Goal: Task Accomplishment & Management: Manage account settings

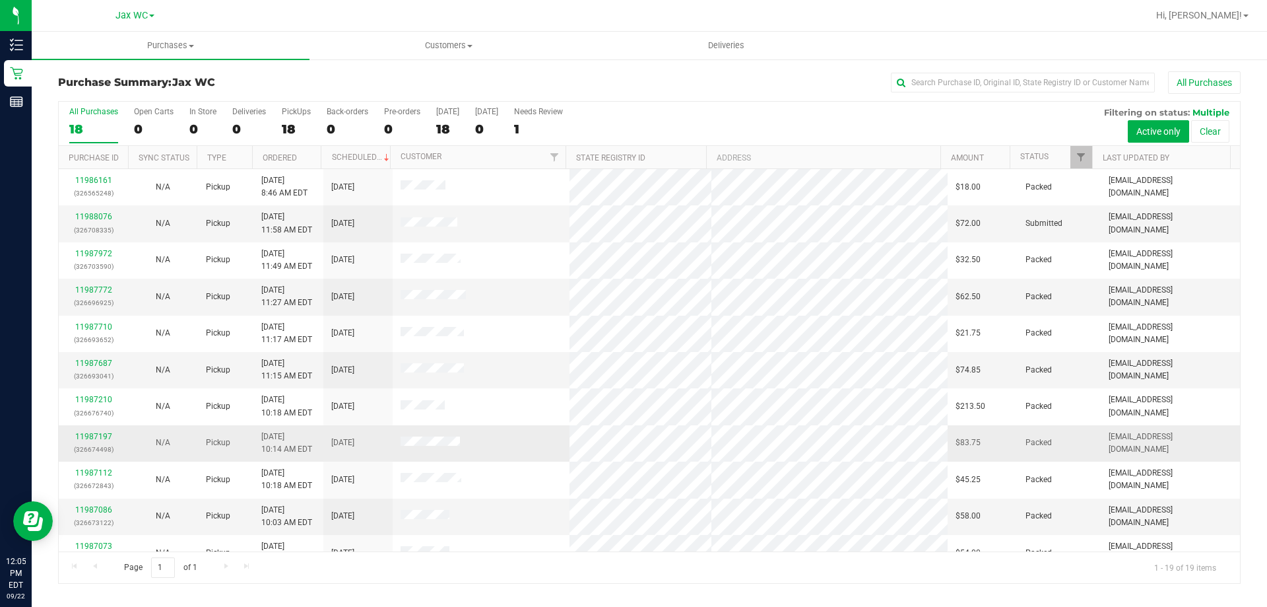
click at [77, 461] on td "11987197 (326674498)" at bounding box center [93, 443] width 69 height 36
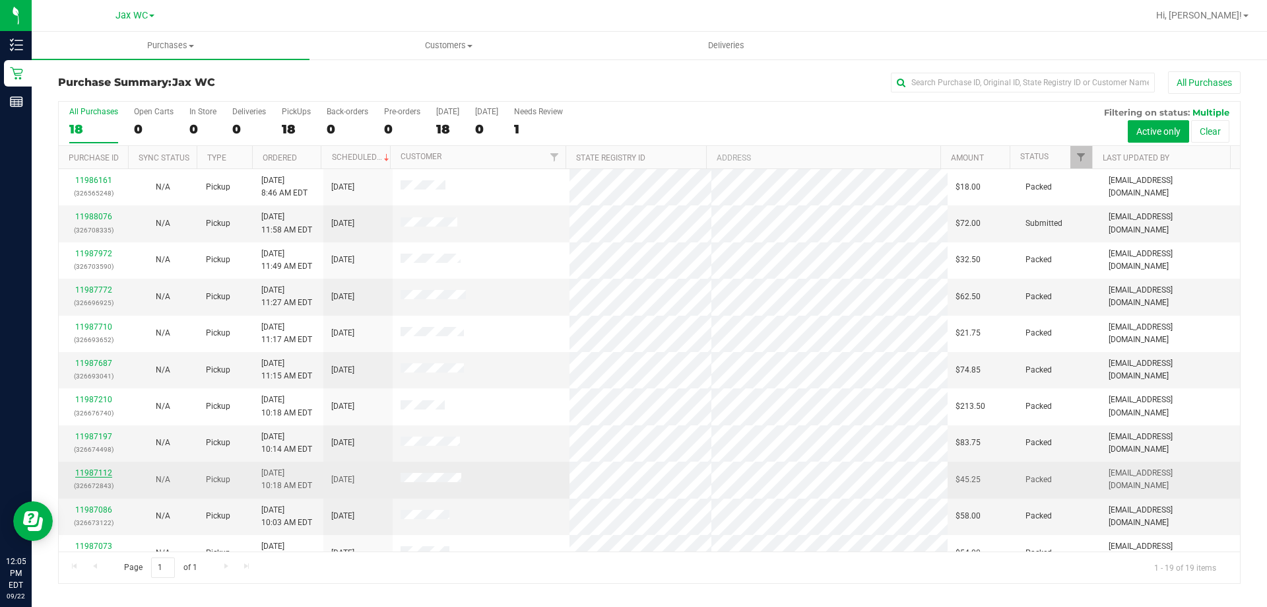
click at [90, 469] on link "11987112" at bounding box center [93, 472] width 37 height 9
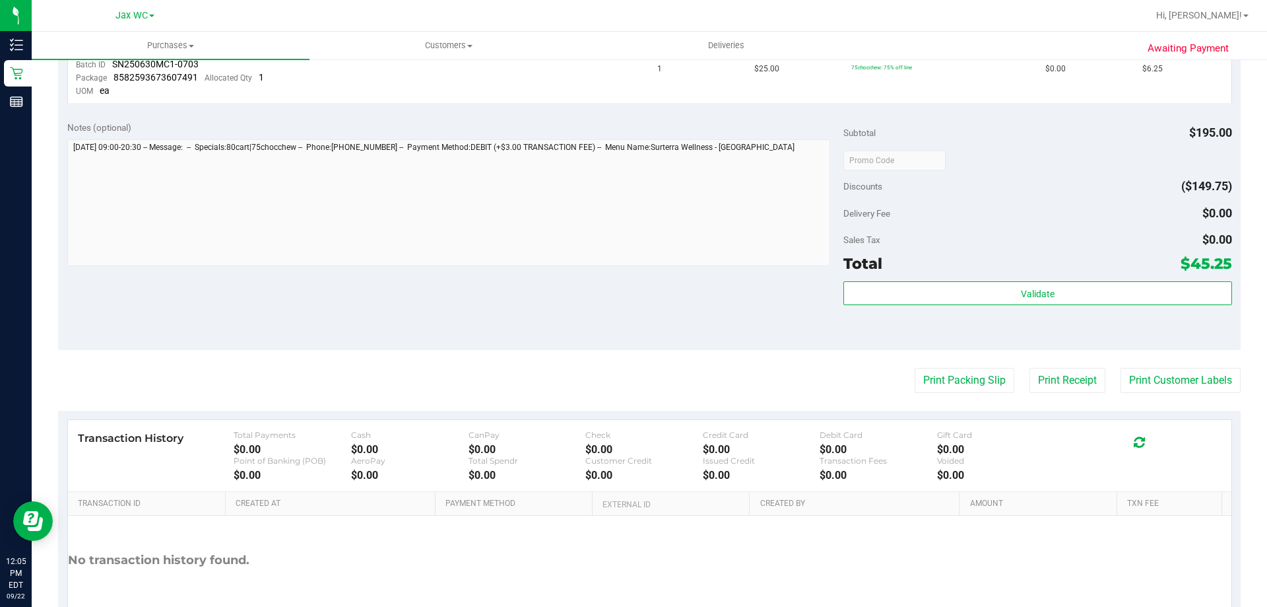
scroll to position [800, 0]
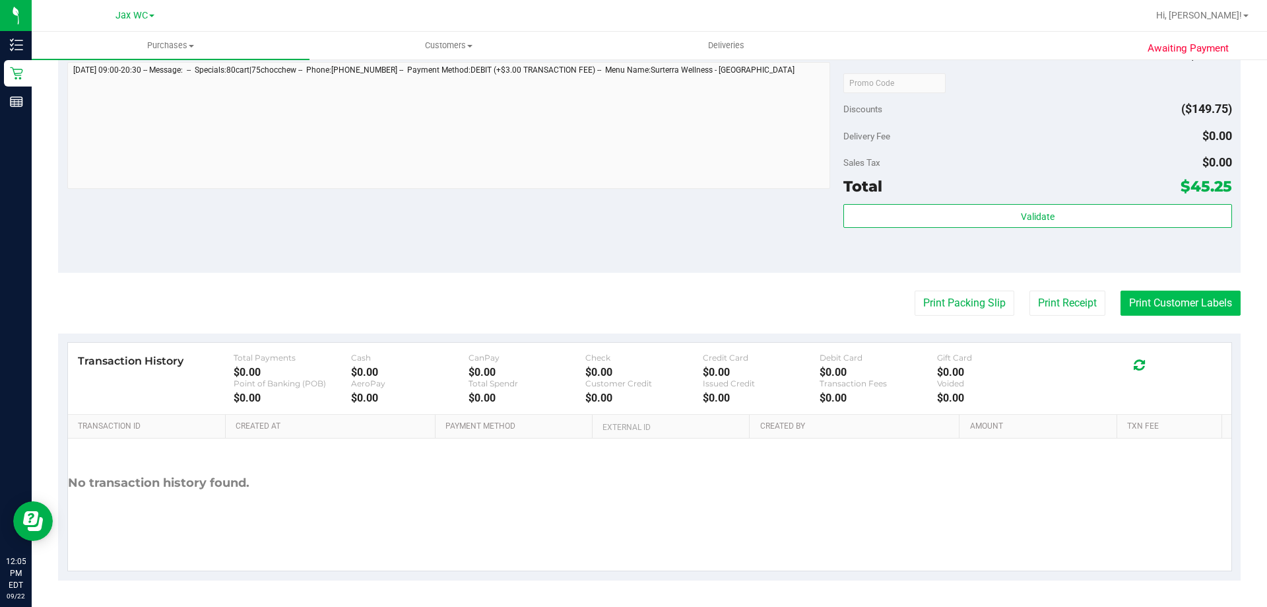
click at [1147, 313] on button "Print Customer Labels" at bounding box center [1181, 302] width 120 height 25
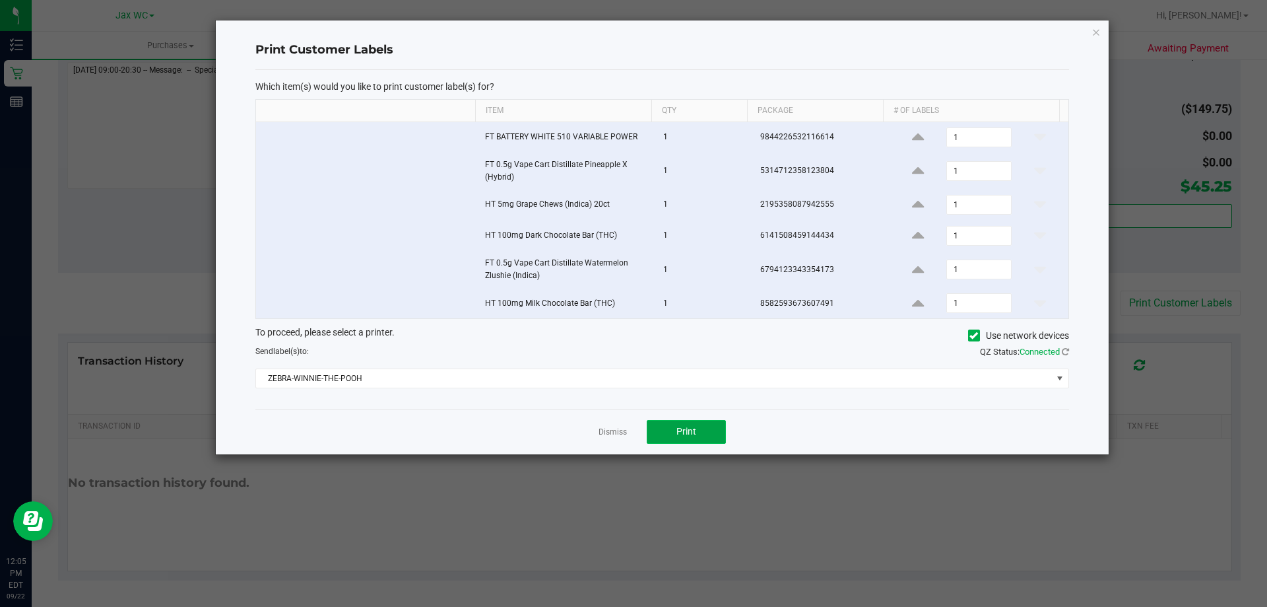
click at [679, 434] on span "Print" at bounding box center [687, 431] width 20 height 11
click at [1100, 36] on icon "button" at bounding box center [1096, 32] width 9 height 16
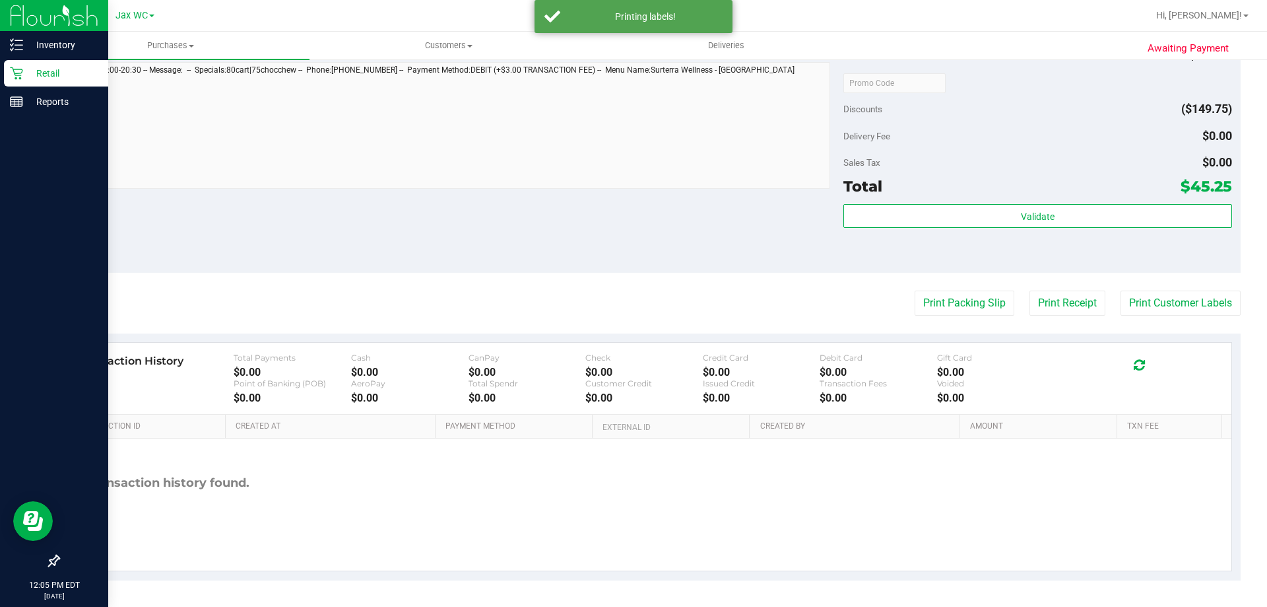
click at [24, 67] on p "Retail" at bounding box center [62, 73] width 79 height 16
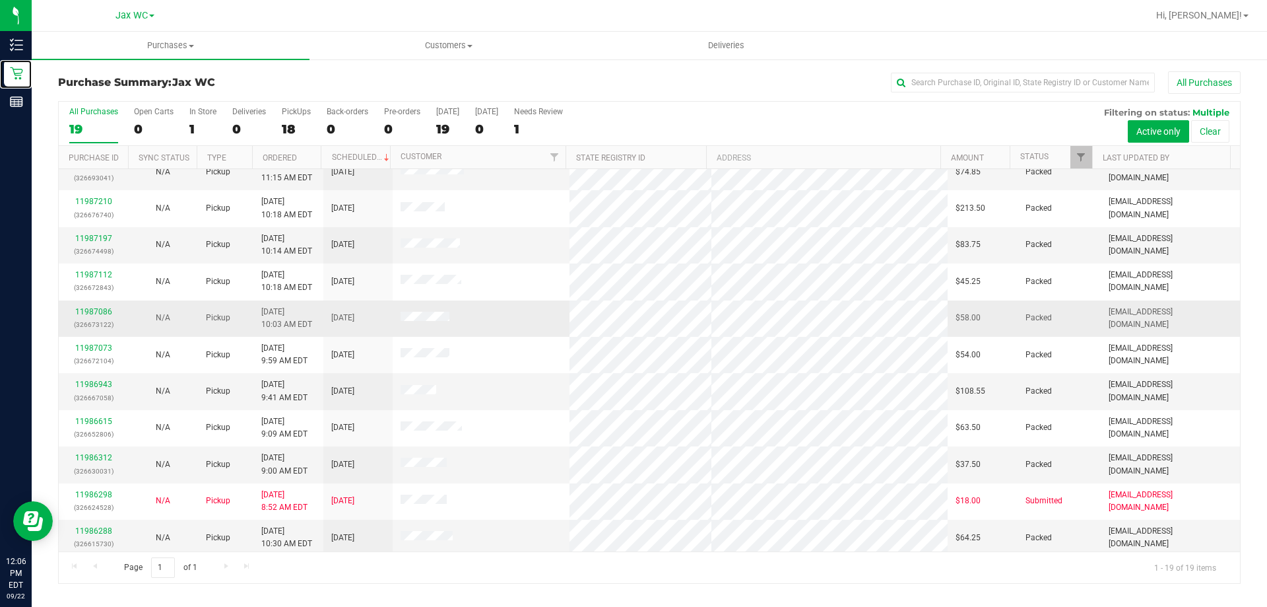
scroll to position [312, 0]
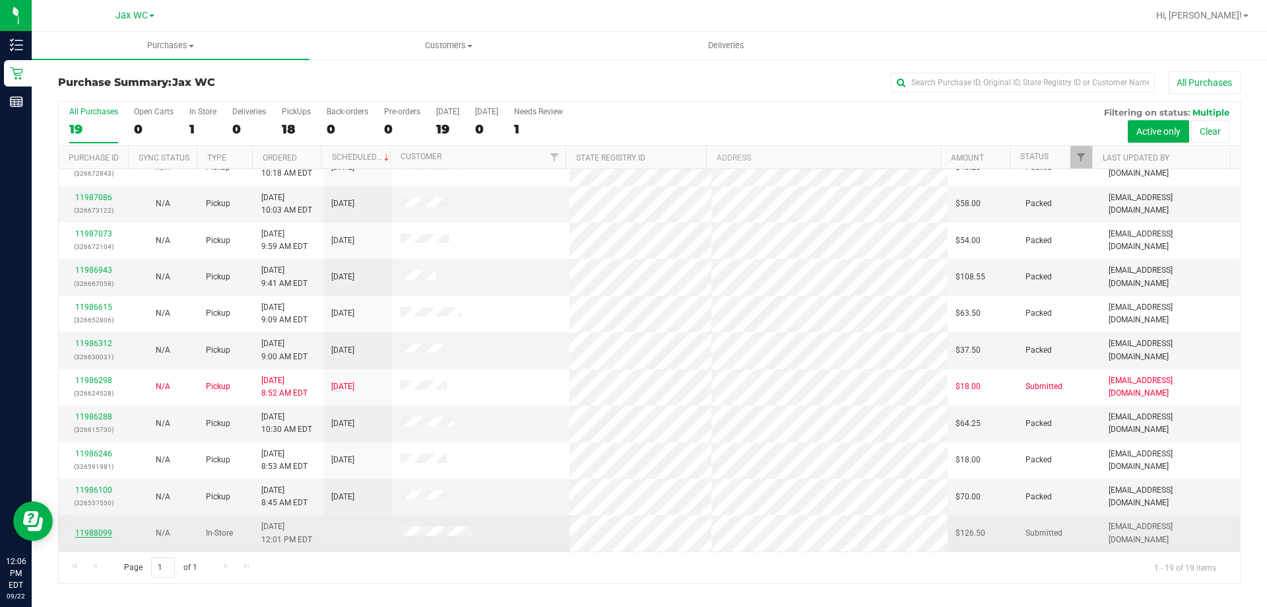
click at [109, 532] on link "11988099" at bounding box center [93, 532] width 37 height 9
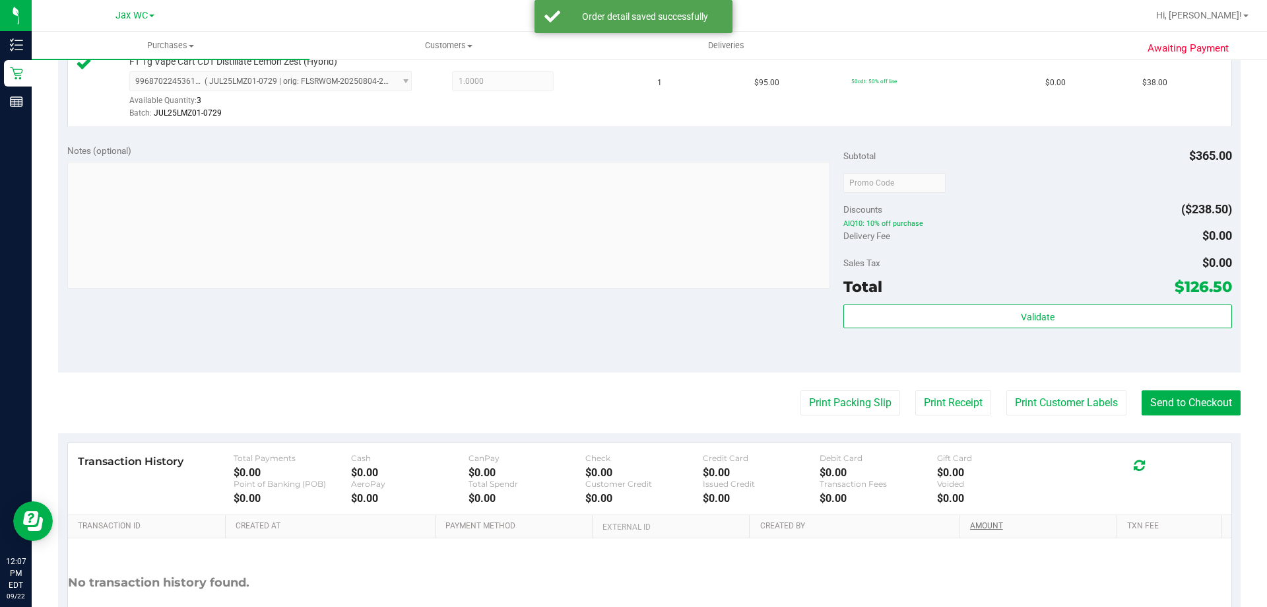
scroll to position [931, 0]
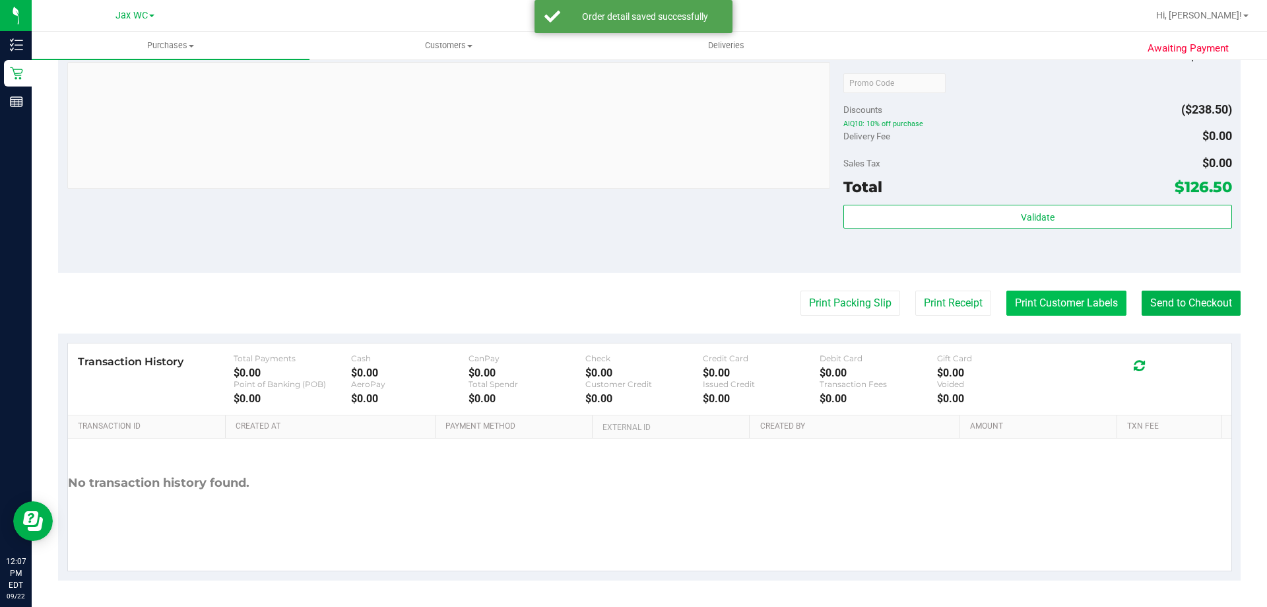
click at [1041, 300] on button "Print Customer Labels" at bounding box center [1067, 302] width 120 height 25
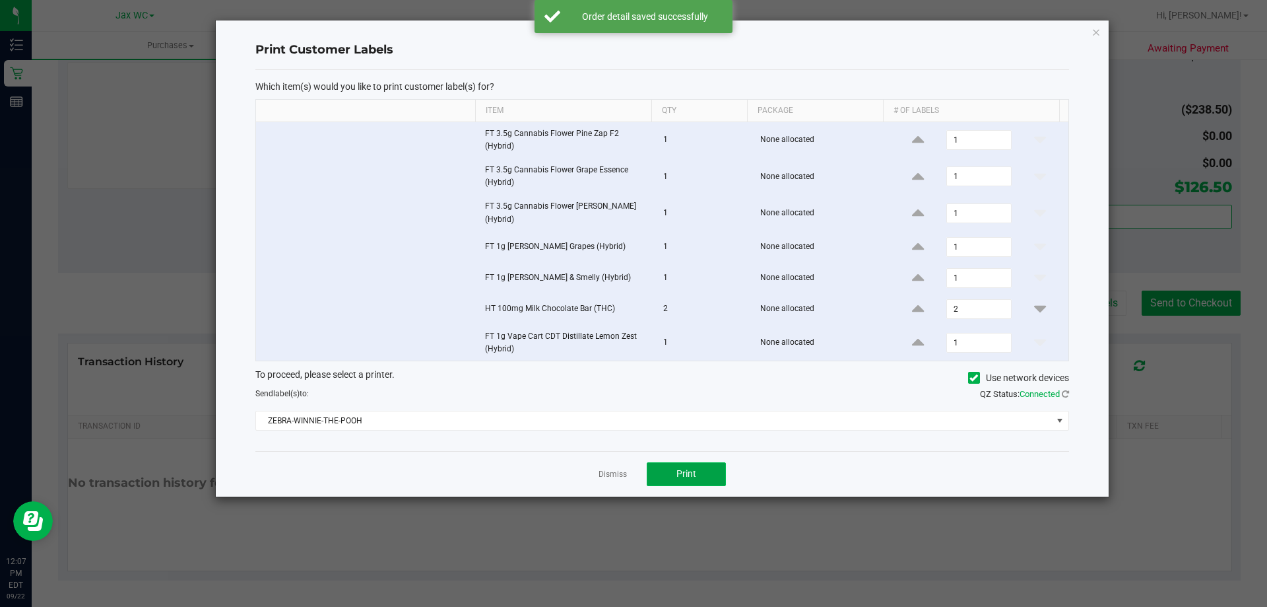
click at [682, 467] on button "Print" at bounding box center [686, 474] width 79 height 24
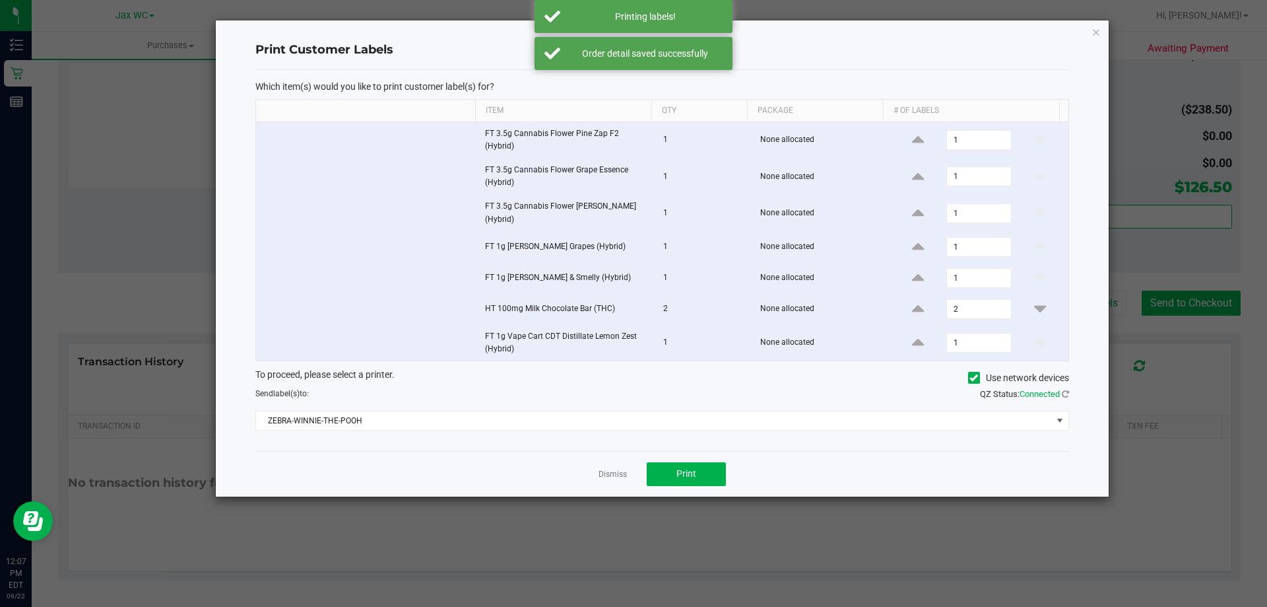
click at [1096, 18] on ngb-modal-window "Print Customer Labels Which item(s) would you like to print customer label(s) f…" at bounding box center [638, 303] width 1277 height 607
click at [1091, 31] on div "Print Customer Labels Which item(s) would you like to print customer label(s) f…" at bounding box center [662, 258] width 893 height 476
click at [1098, 34] on icon "button" at bounding box center [1096, 32] width 9 height 16
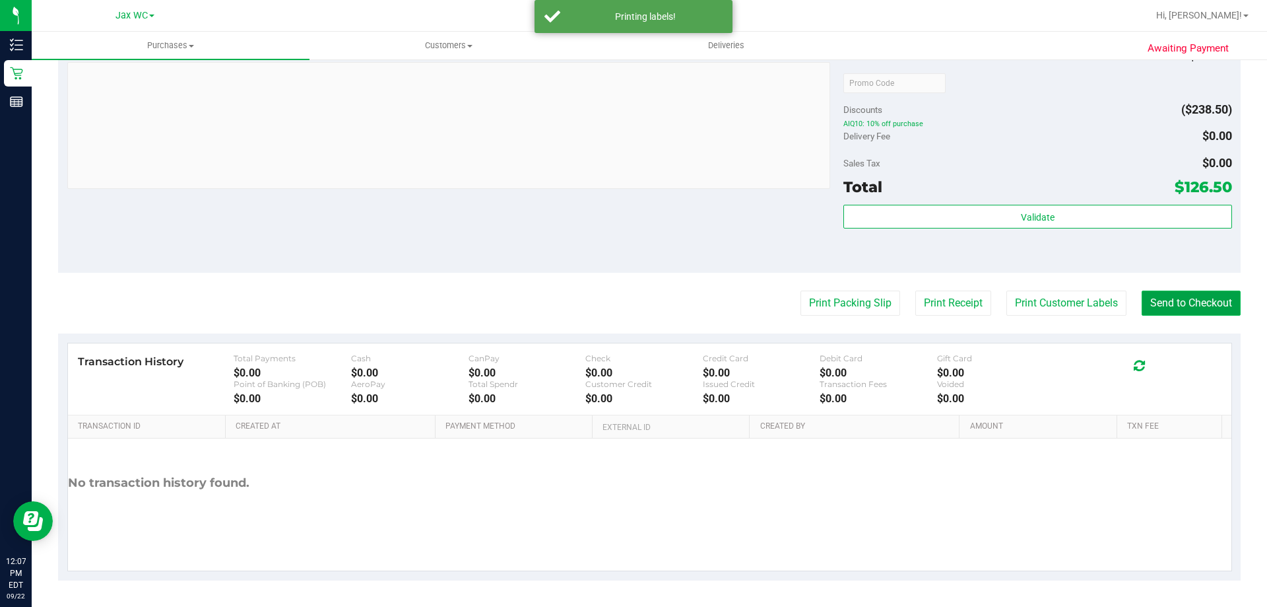
click at [1172, 309] on button "Send to Checkout" at bounding box center [1191, 302] width 99 height 25
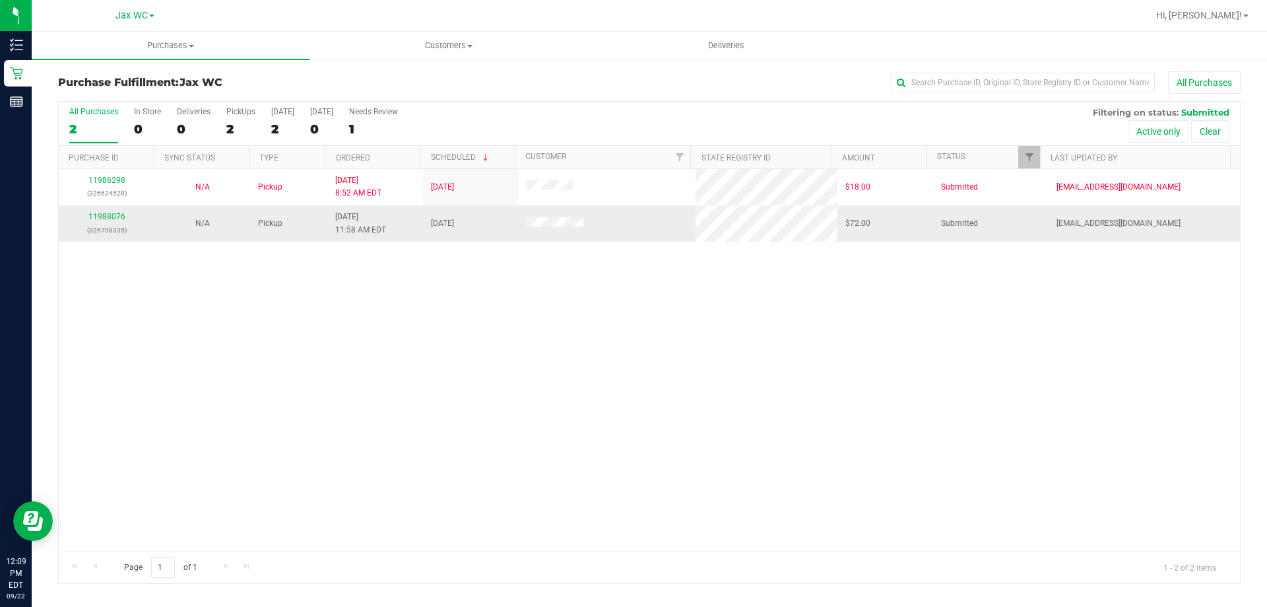
click at [108, 209] on td "11988076 (326708335)" at bounding box center [107, 223] width 96 height 36
click at [108, 217] on link "11988076" at bounding box center [106, 216] width 37 height 9
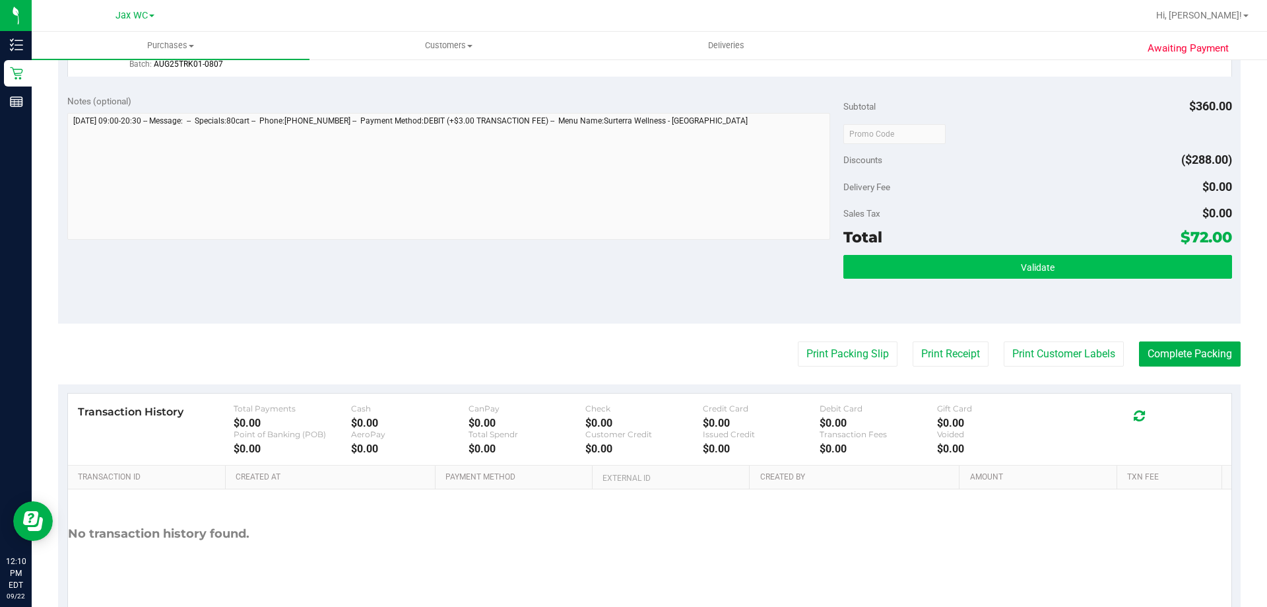
scroll to position [626, 0]
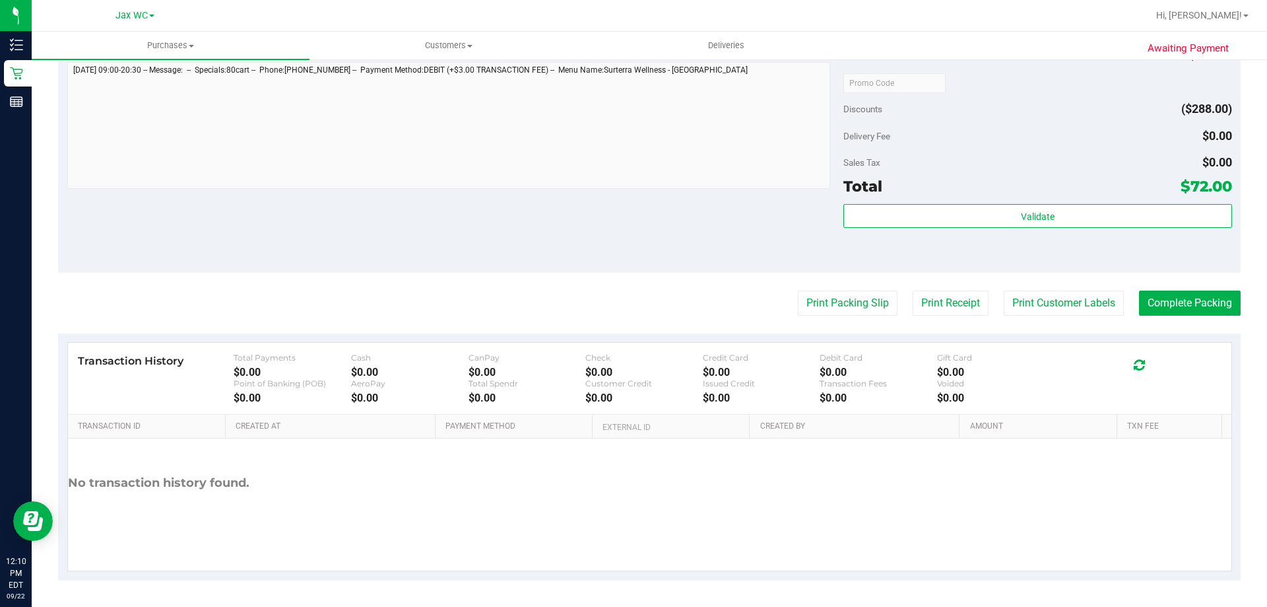
click at [1038, 229] on div "Validate" at bounding box center [1038, 233] width 388 height 59
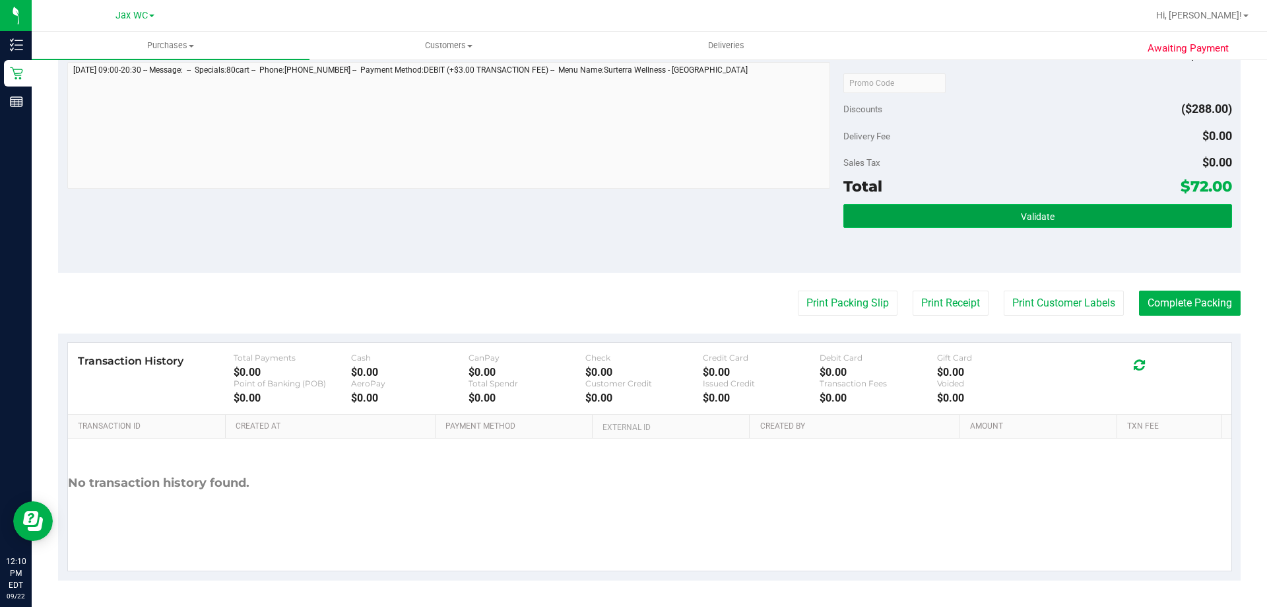
click at [1044, 223] on button "Validate" at bounding box center [1038, 216] width 388 height 24
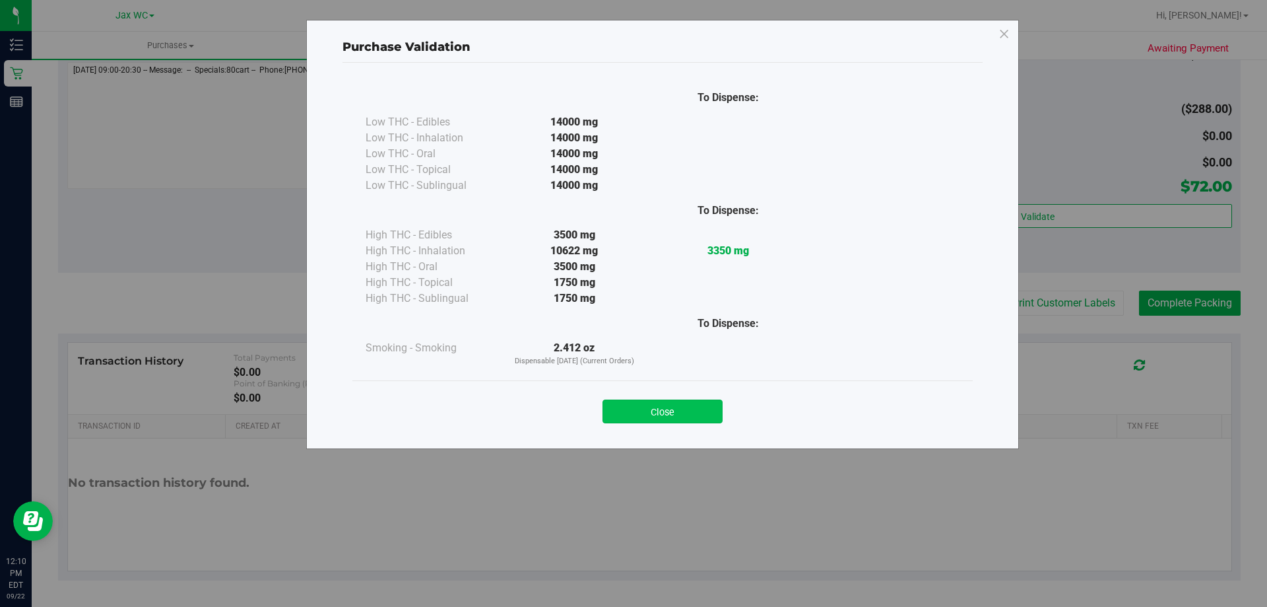
click at [692, 420] on button "Close" at bounding box center [663, 411] width 120 height 24
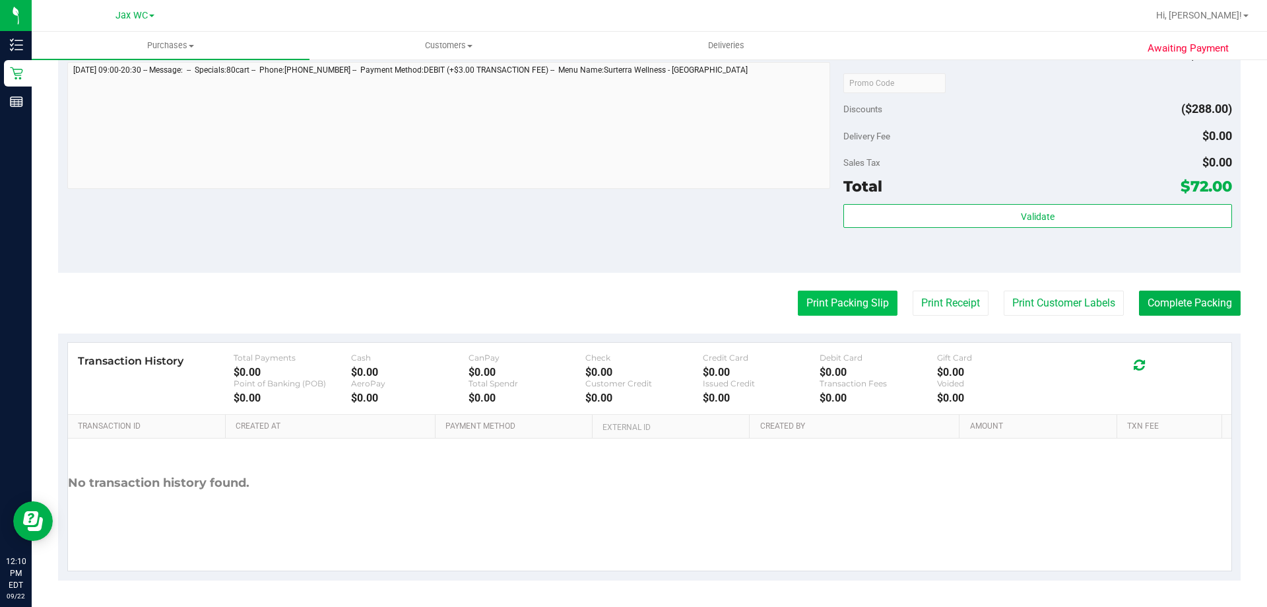
click at [843, 303] on button "Print Packing Slip" at bounding box center [848, 302] width 100 height 25
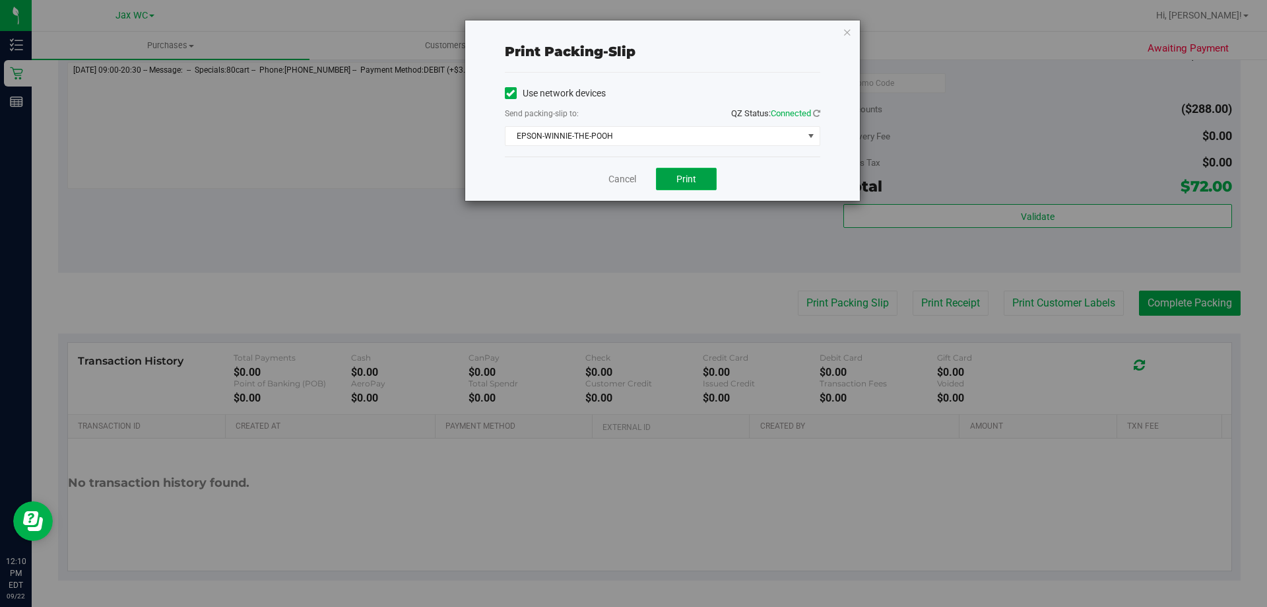
click at [674, 180] on button "Print" at bounding box center [686, 179] width 61 height 22
click at [848, 30] on icon "button" at bounding box center [847, 32] width 9 height 16
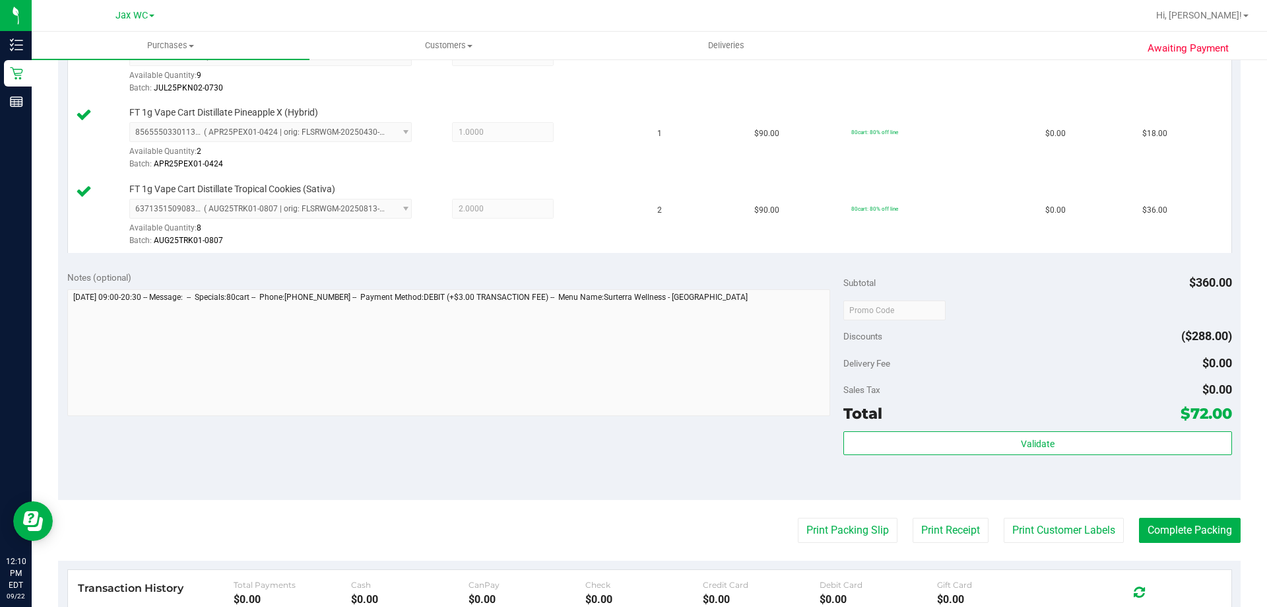
scroll to position [528, 0]
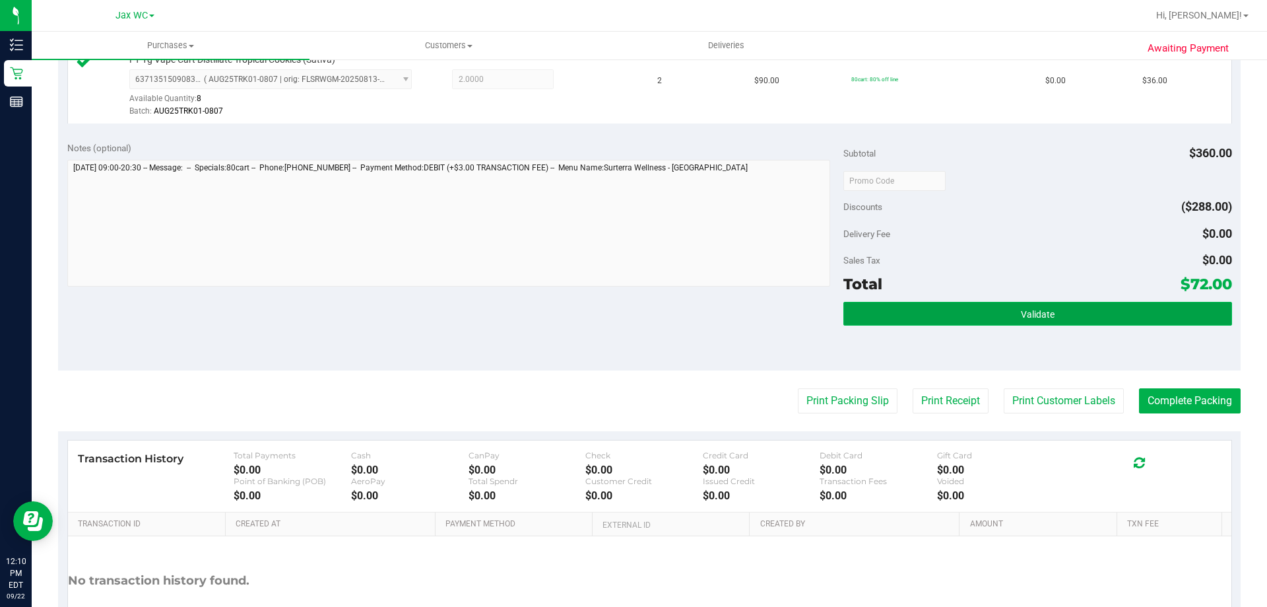
click at [950, 323] on button "Validate" at bounding box center [1038, 314] width 388 height 24
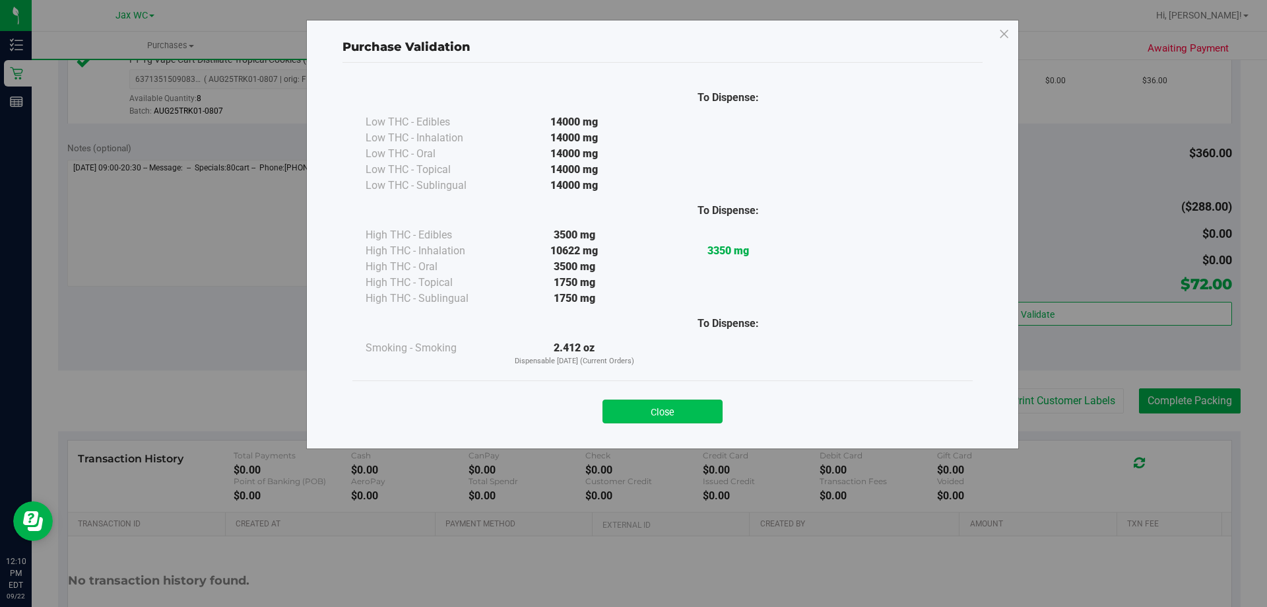
click at [696, 408] on button "Close" at bounding box center [663, 411] width 120 height 24
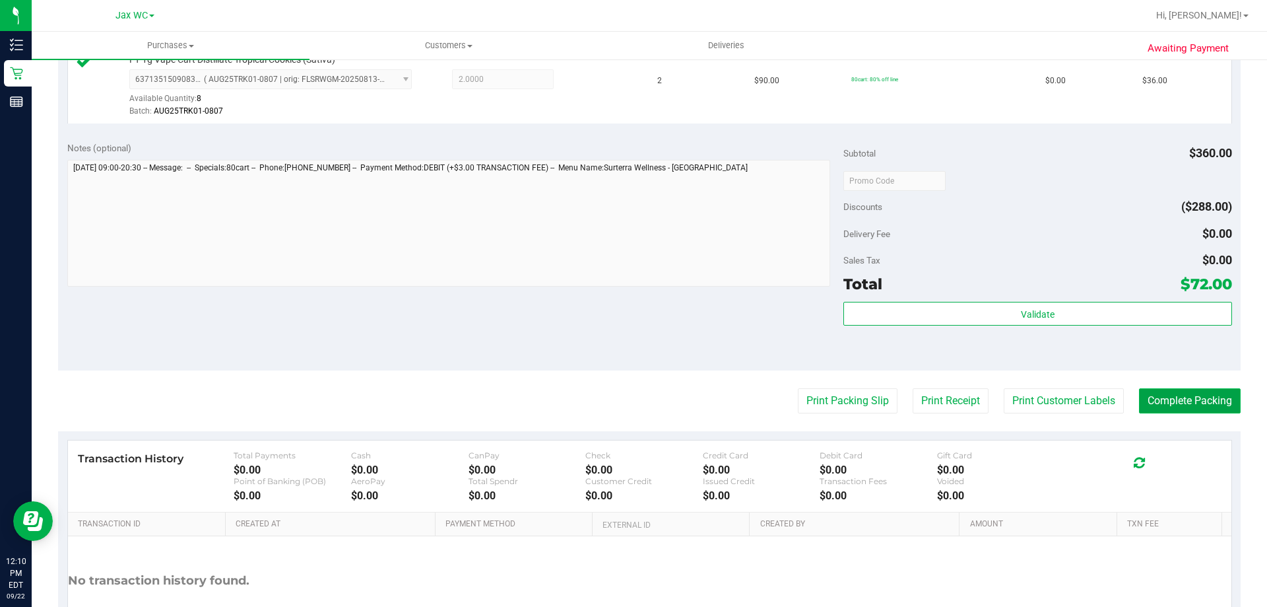
click at [1191, 393] on button "Complete Packing" at bounding box center [1190, 400] width 102 height 25
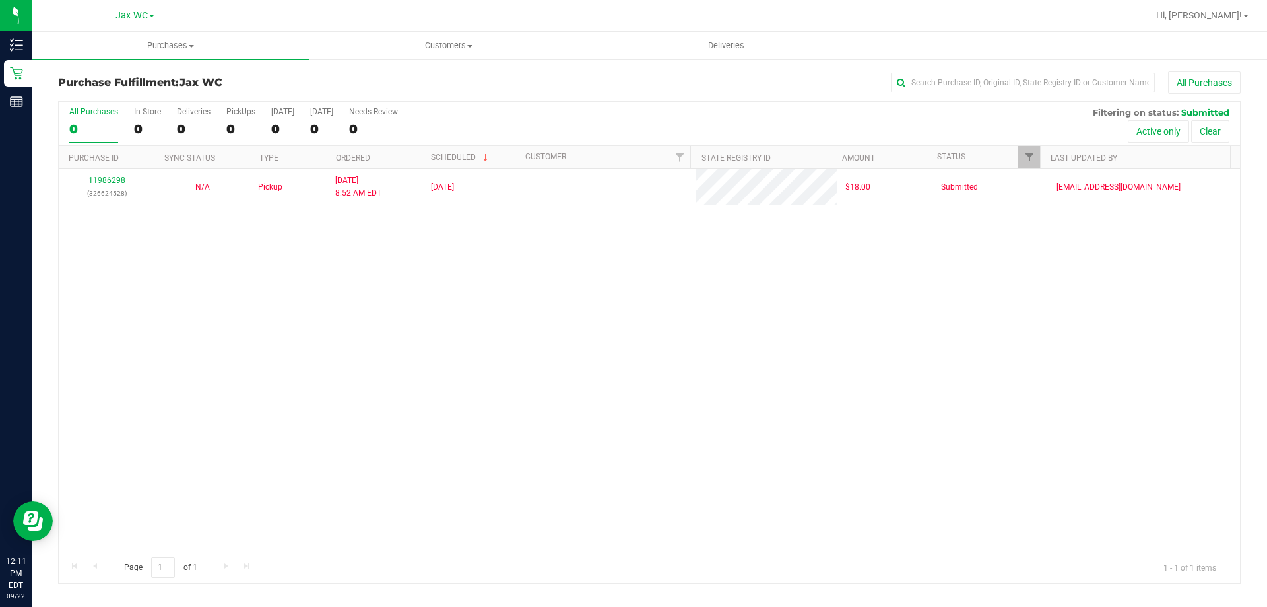
click at [549, 278] on div "11986298 (326624528) N/A Pickup 9/22/2025 8:52 AM EDT 9/22/2025 $18.00 Submitte…" at bounding box center [650, 360] width 1182 height 382
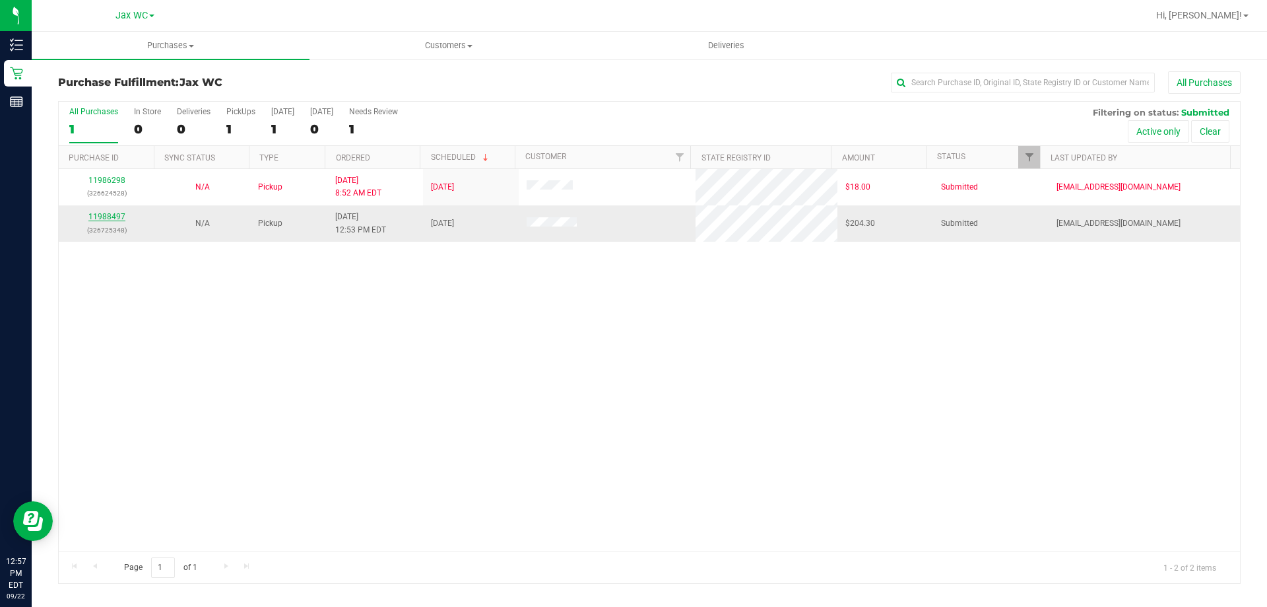
click at [109, 217] on link "11988497" at bounding box center [106, 216] width 37 height 9
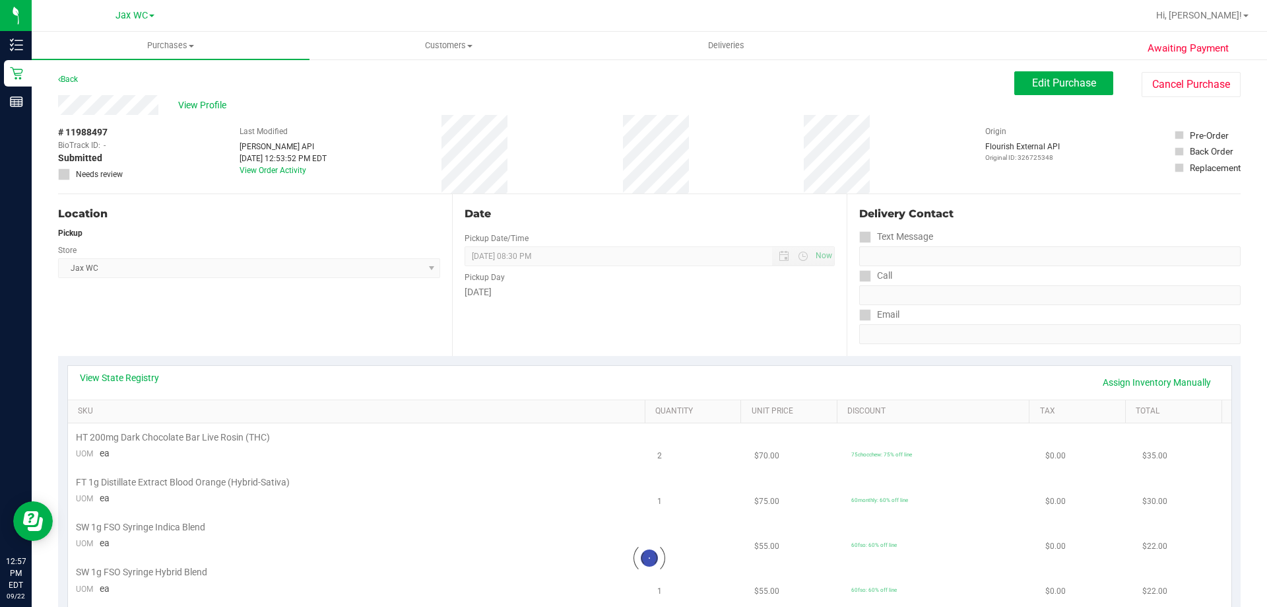
scroll to position [132, 0]
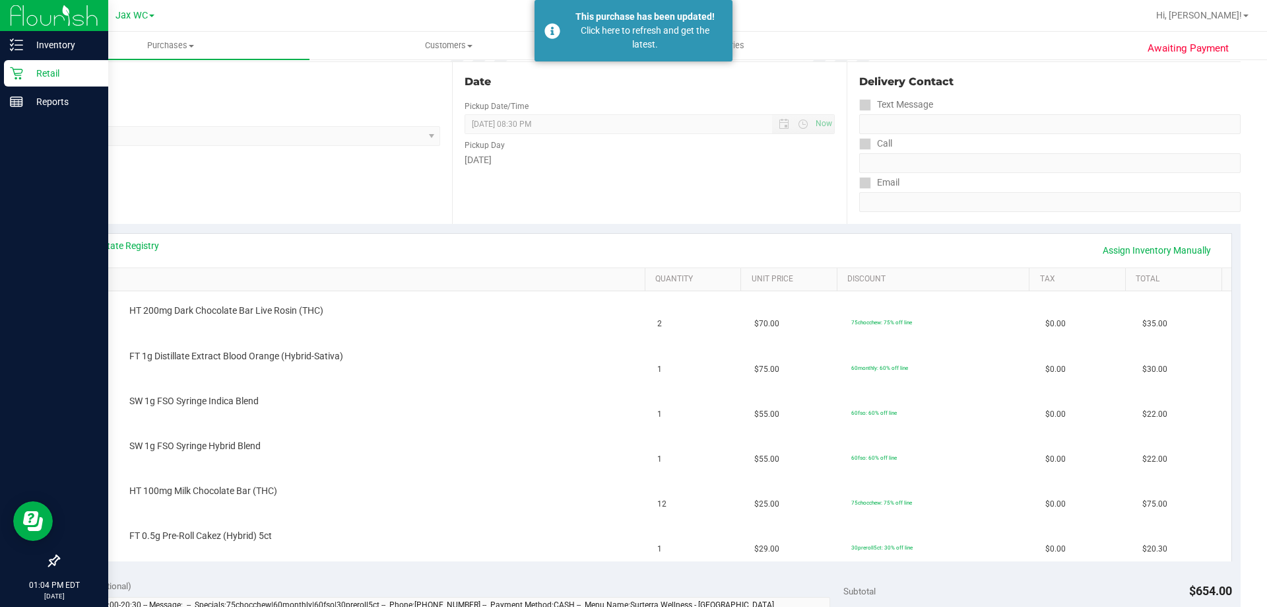
click at [29, 87] on link "Retail" at bounding box center [54, 74] width 108 height 28
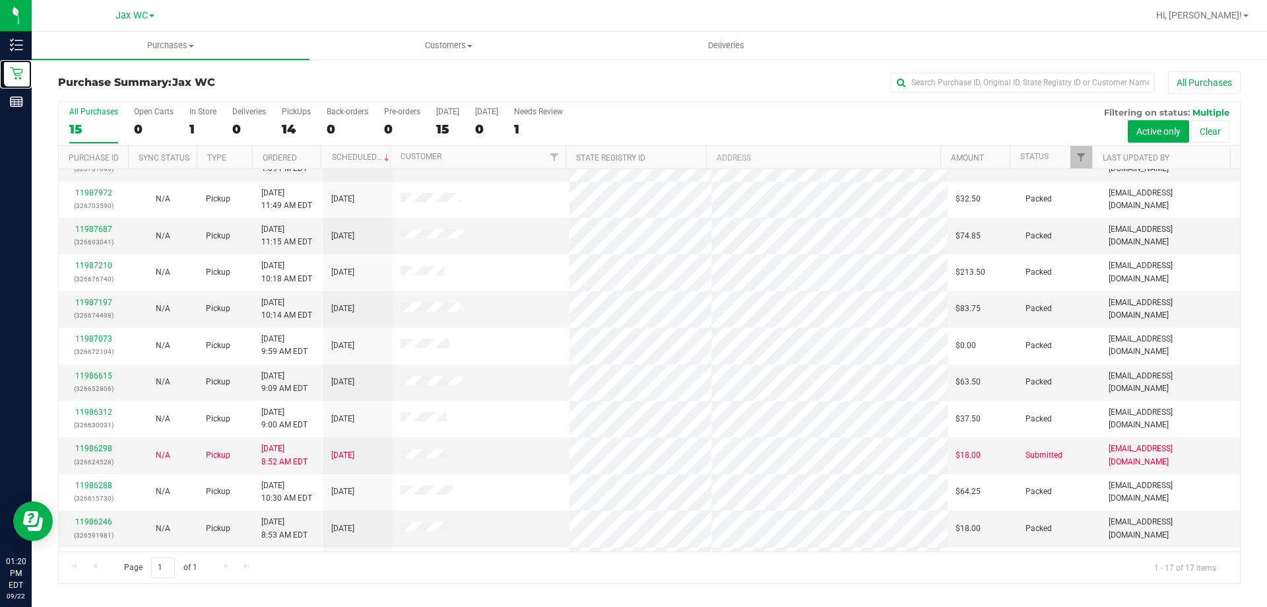
scroll to position [239, 0]
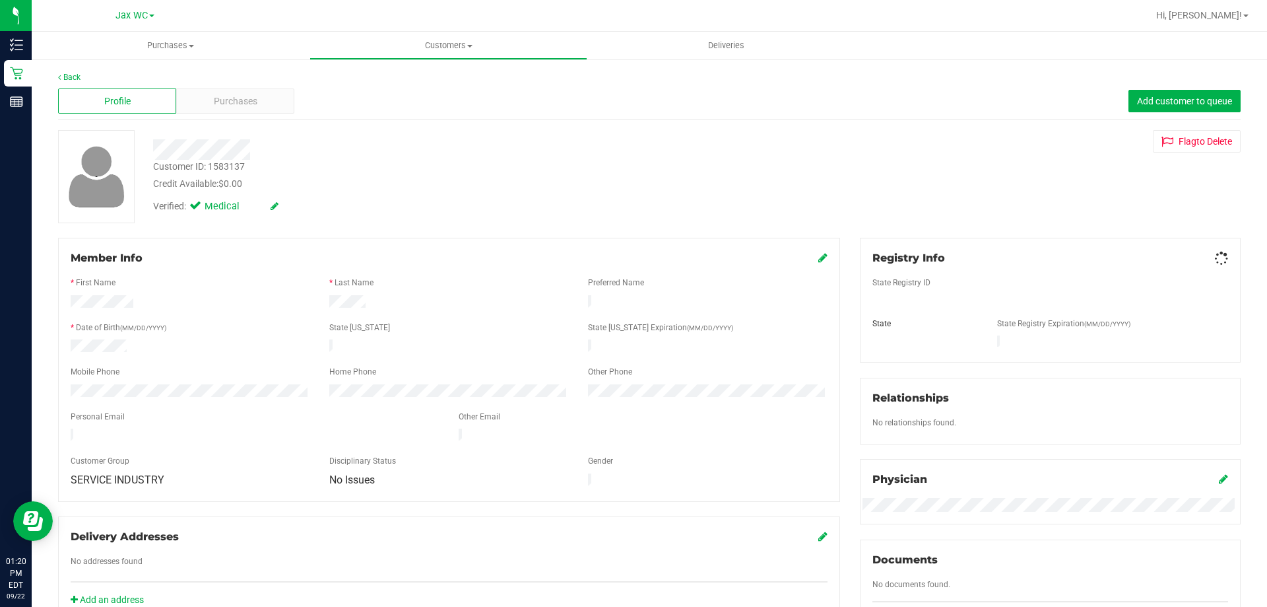
click at [224, 79] on div "Back" at bounding box center [649, 77] width 1183 height 12
click at [244, 113] on div "Purchases" at bounding box center [235, 100] width 118 height 25
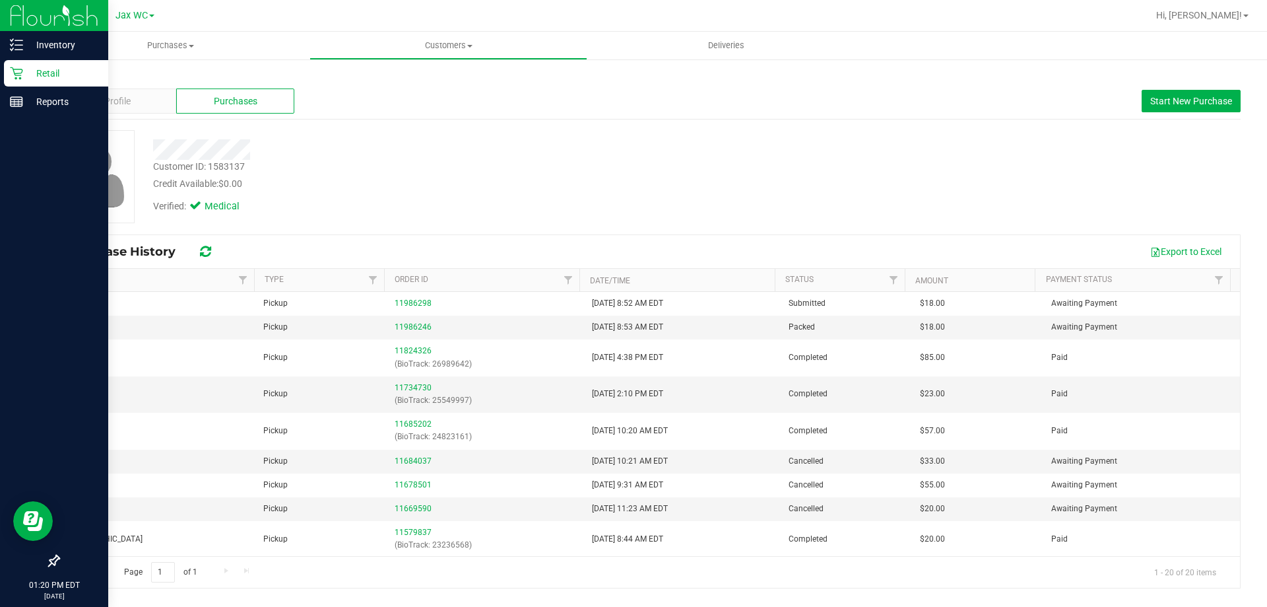
click at [26, 80] on p "Retail" at bounding box center [62, 73] width 79 height 16
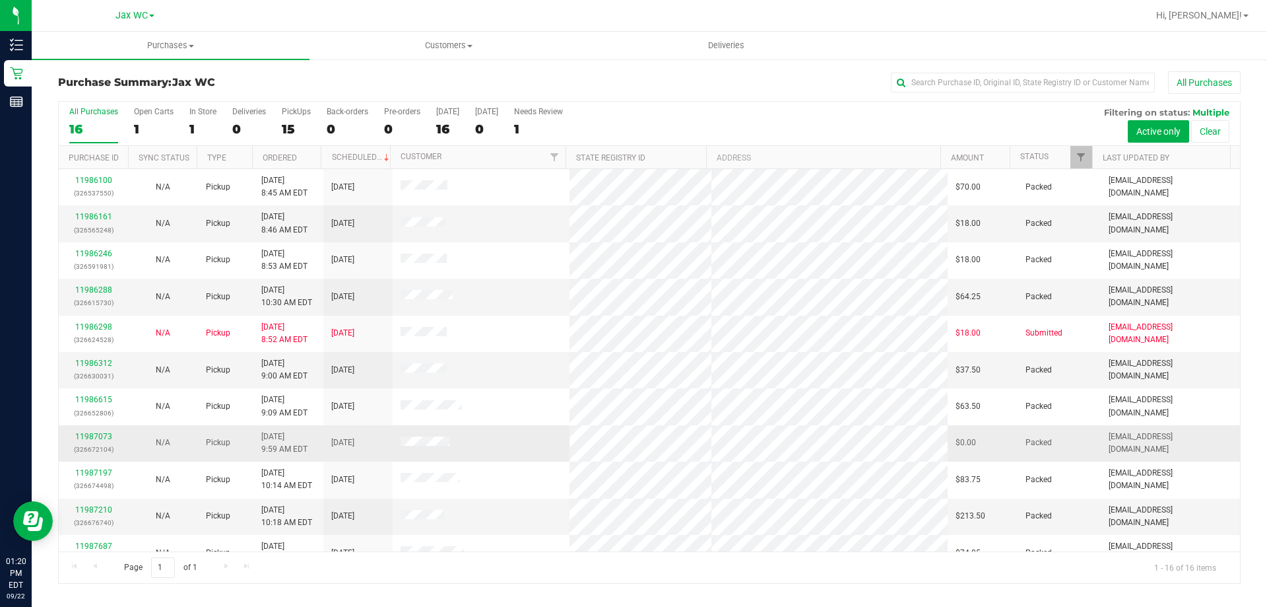
click at [418, 435] on td at bounding box center [482, 443] width 178 height 36
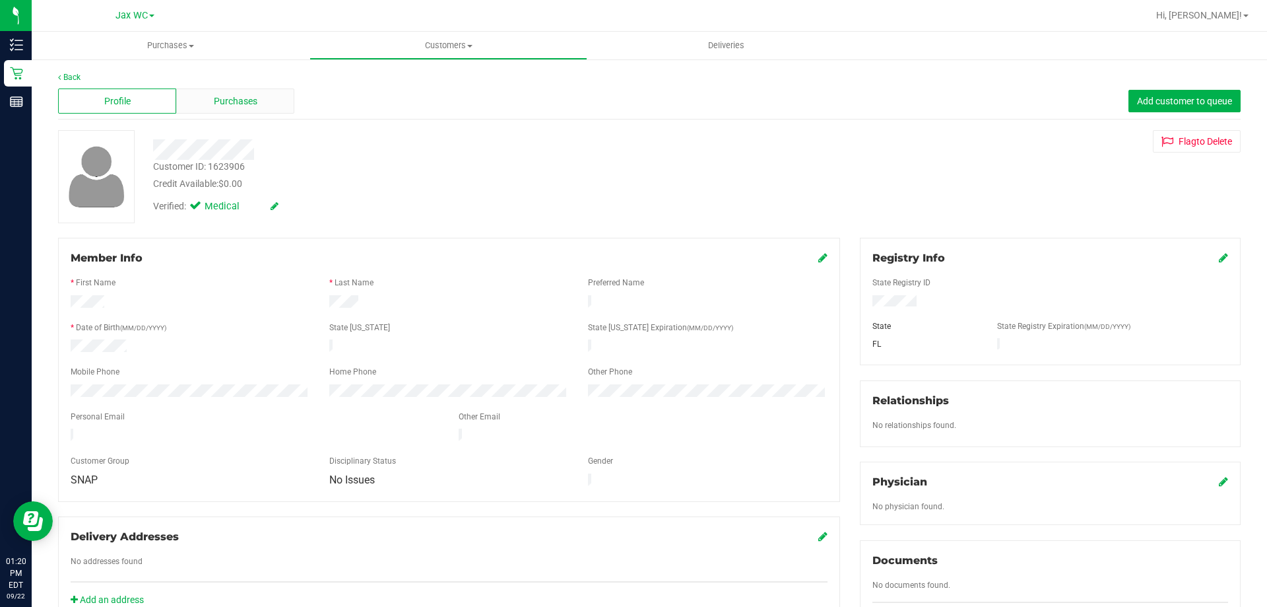
click at [240, 96] on span "Purchases" at bounding box center [236, 101] width 44 height 14
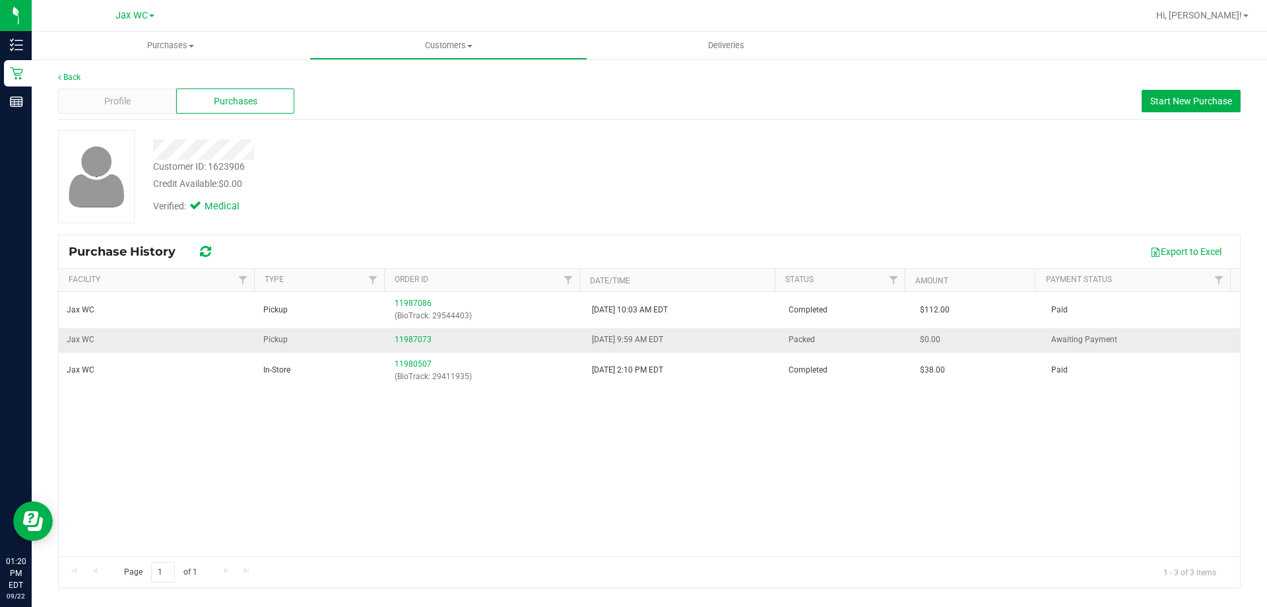
click at [414, 347] on td "11987073" at bounding box center [485, 340] width 197 height 24
click at [409, 341] on link "11987073" at bounding box center [413, 339] width 37 height 9
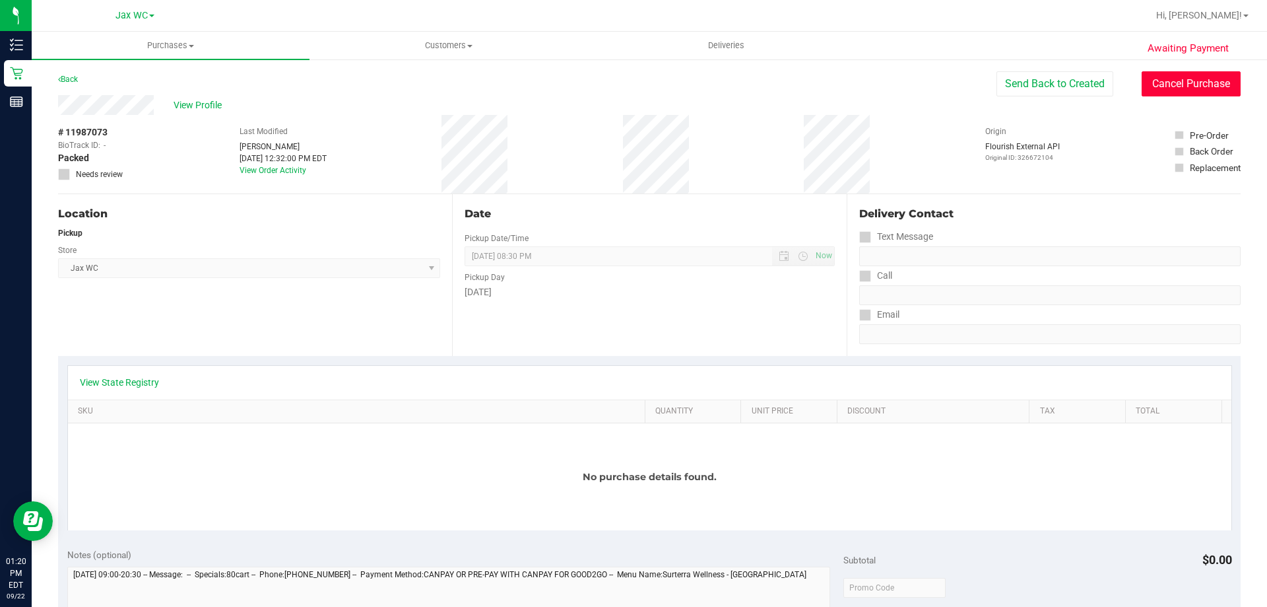
click at [1158, 84] on button "Cancel Purchase" at bounding box center [1191, 83] width 99 height 25
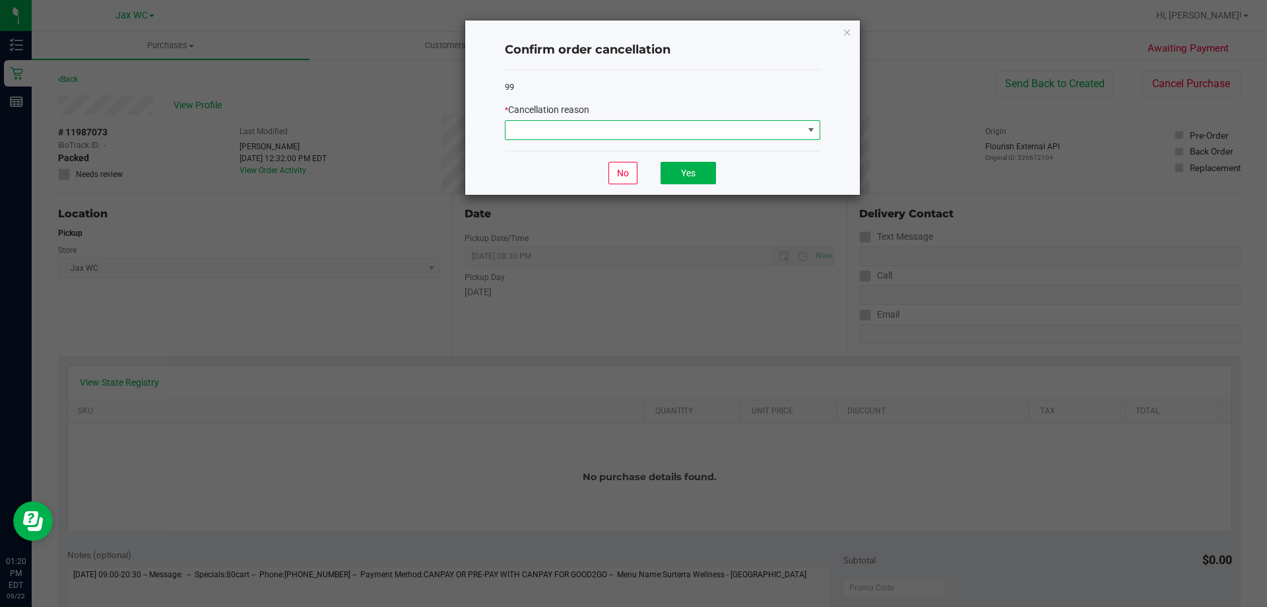
click at [751, 135] on span at bounding box center [655, 130] width 298 height 18
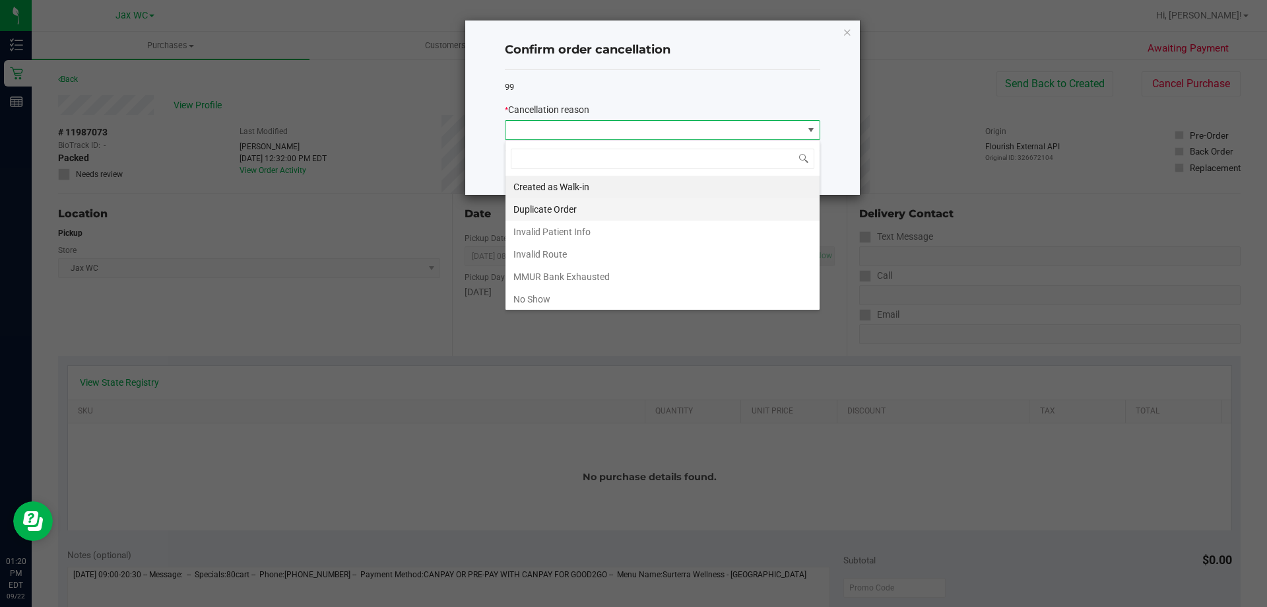
scroll to position [20, 316]
click at [598, 201] on li "Duplicate Order" at bounding box center [663, 209] width 314 height 22
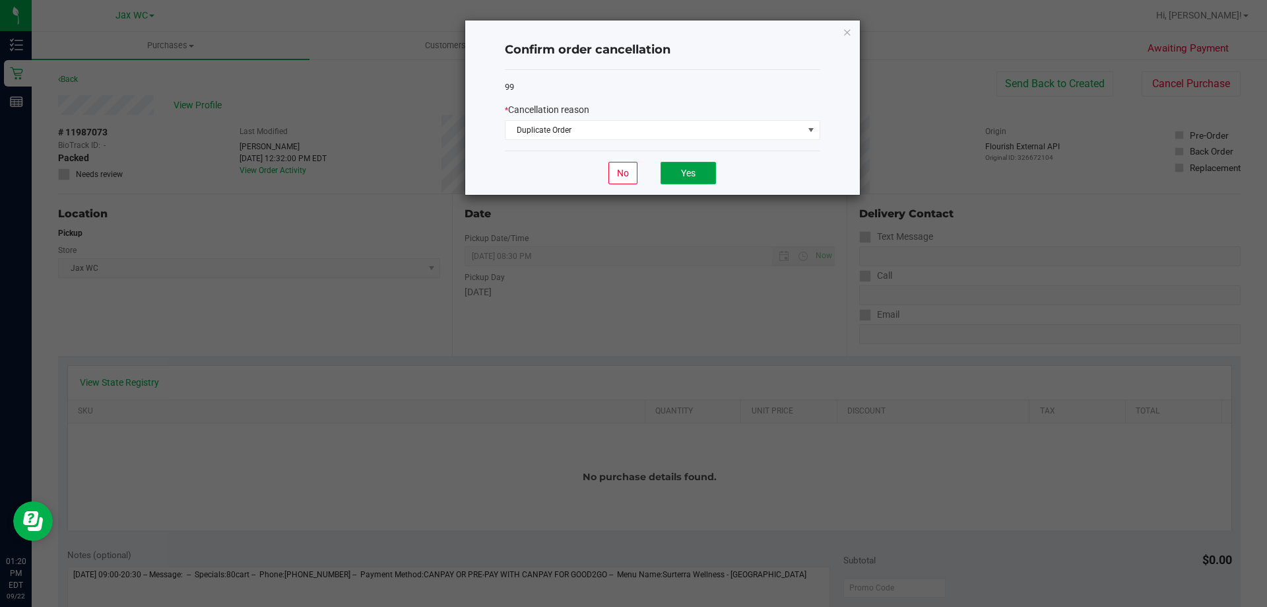
click at [666, 170] on button "Yes" at bounding box center [688, 173] width 55 height 22
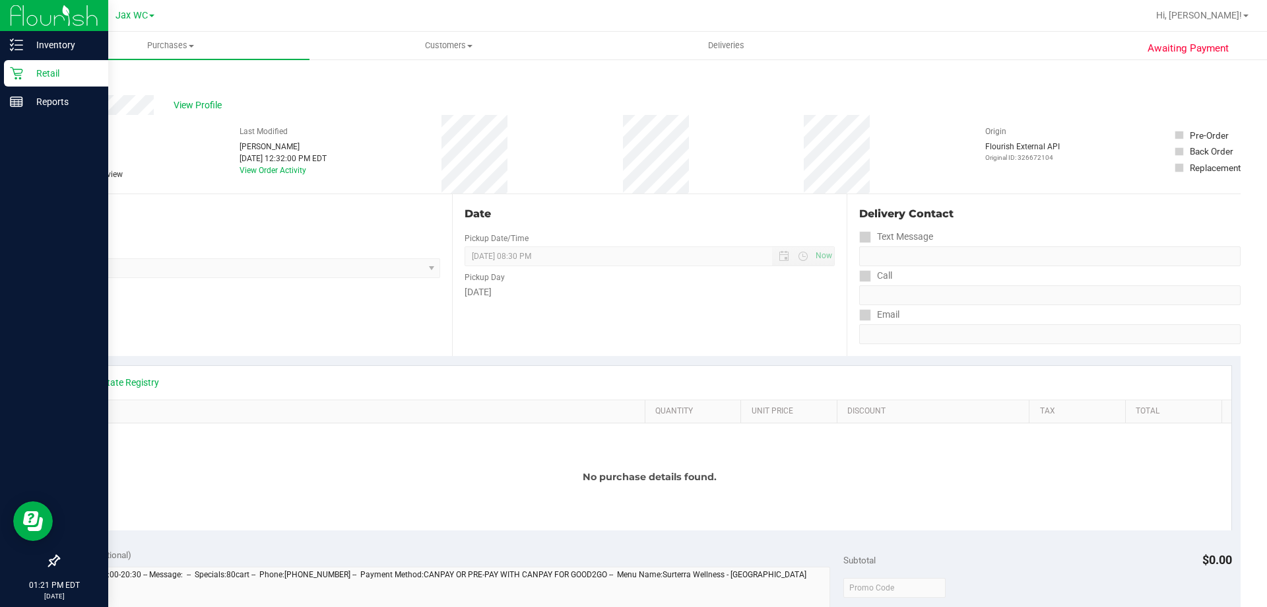
click at [37, 76] on p "Retail" at bounding box center [62, 73] width 79 height 16
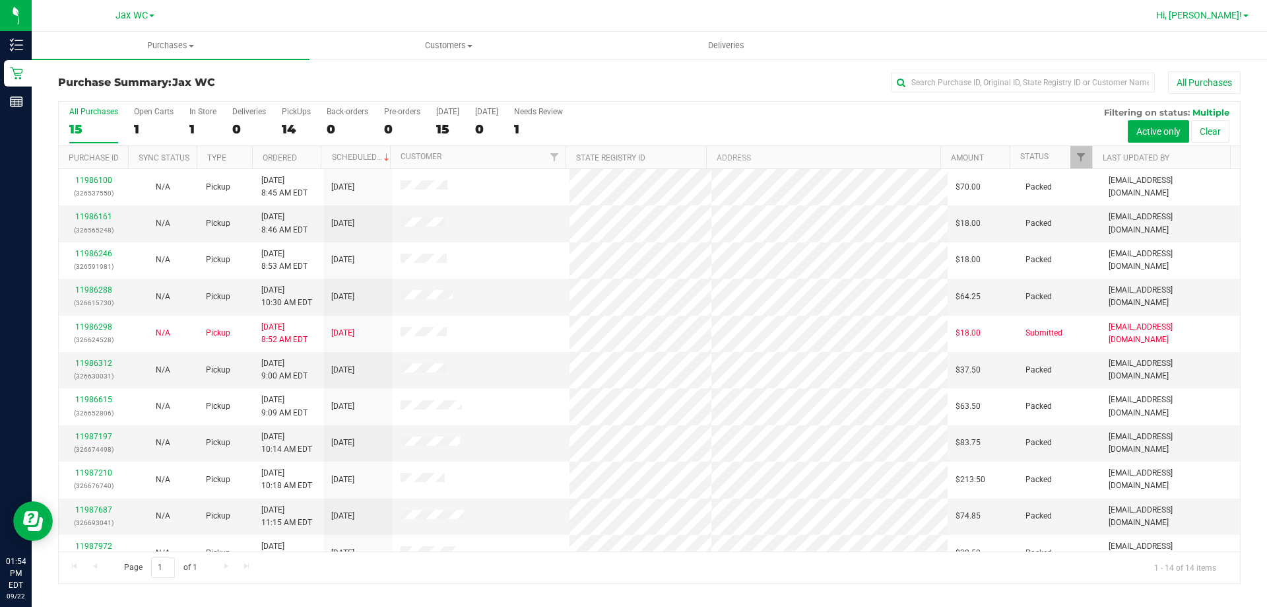
click at [1221, 21] on link "Hi, [PERSON_NAME]!" at bounding box center [1202, 16] width 103 height 14
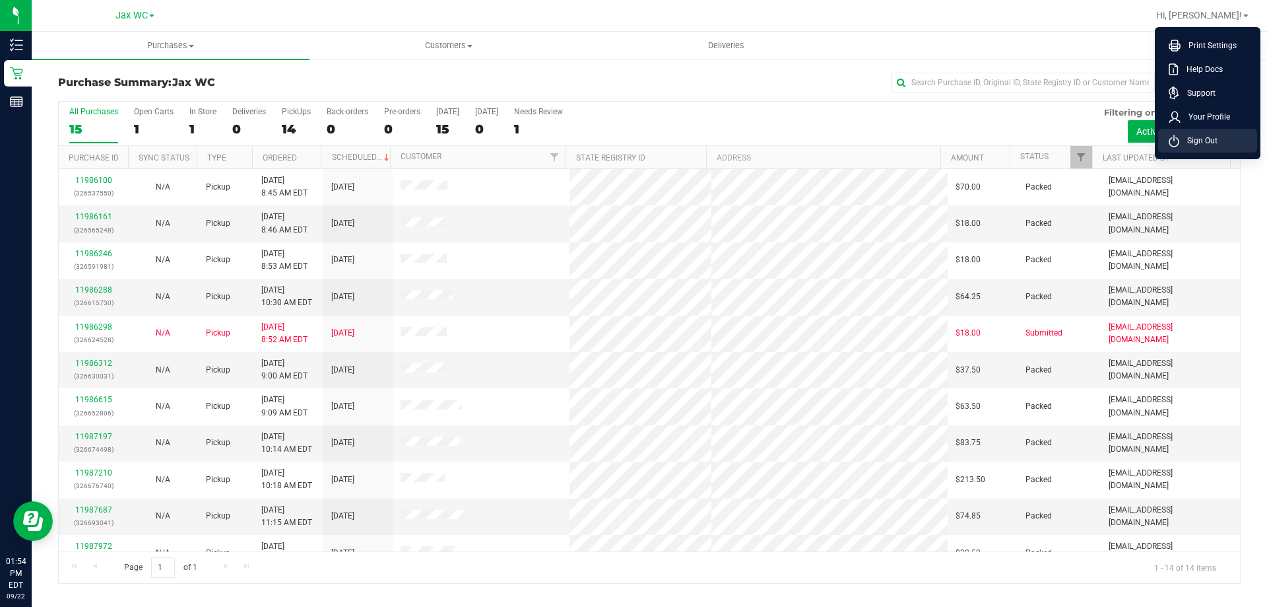
click at [1209, 146] on span "Sign Out" at bounding box center [1199, 140] width 38 height 13
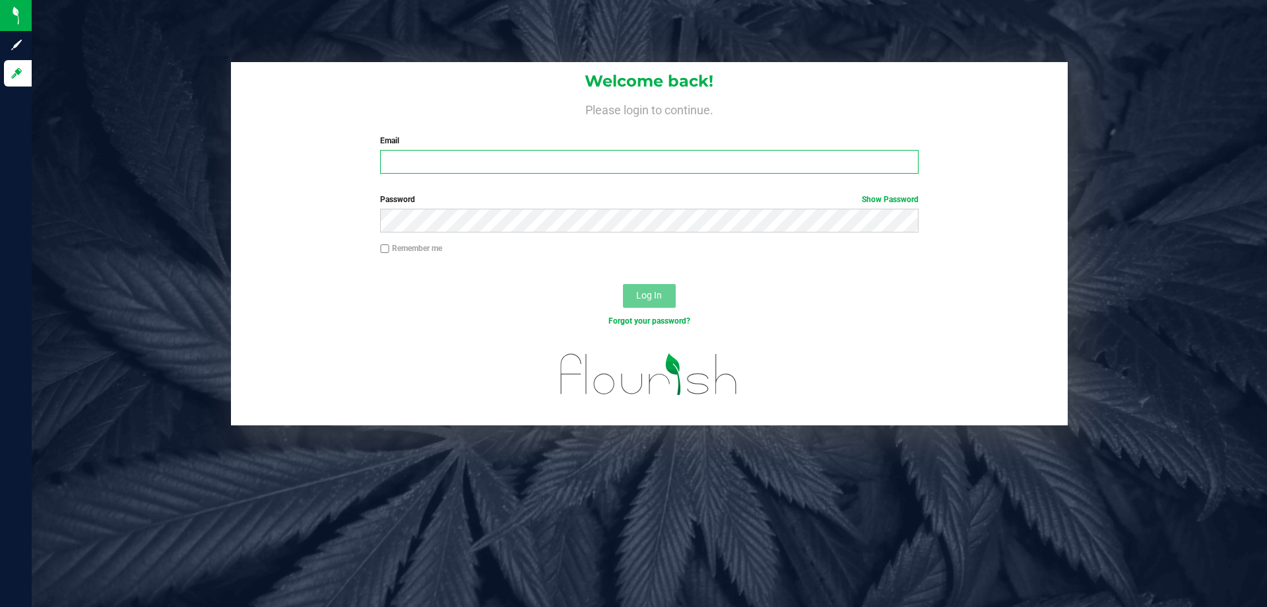
click at [556, 170] on input "Email" at bounding box center [649, 162] width 538 height 24
type input "[PERSON_NAME][EMAIL_ADDRESS][DOMAIN_NAME]"
click at [623, 284] on button "Log In" at bounding box center [649, 296] width 53 height 24
